Goal: Understand process/instructions: Learn how to perform a task or action

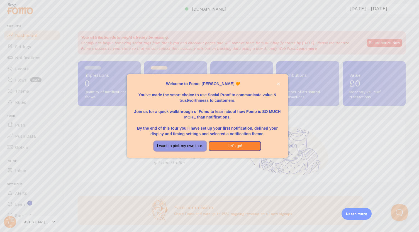
click at [202, 145] on button "I want to pick my own tour." at bounding box center [180, 146] width 53 height 10
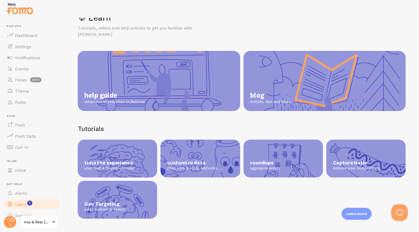
scroll to position [9, 0]
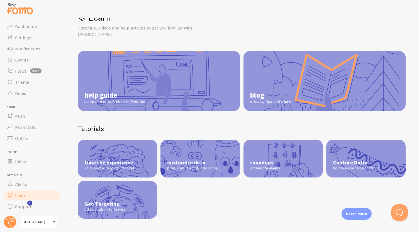
click at [129, 160] on span "tune the experience" at bounding box center [117, 163] width 66 height 6
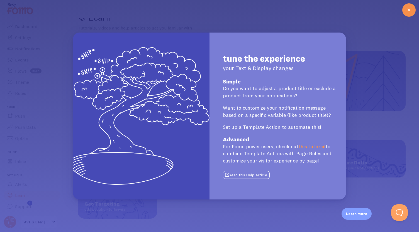
click at [409, 9] on icon at bounding box center [408, 10] width 7 height 7
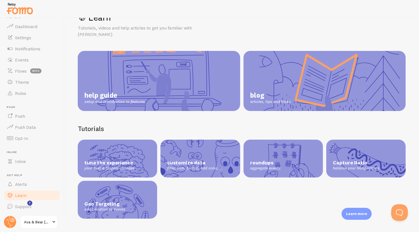
click at [192, 87] on link "help guide setup and introduction to features" at bounding box center [159, 81] width 162 height 60
